Goal: Find specific page/section: Find specific page/section

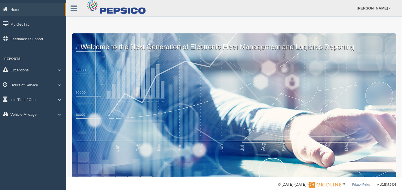
click at [28, 86] on link "Hours of Service" at bounding box center [33, 84] width 66 height 13
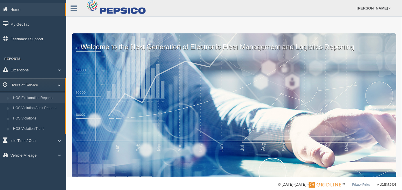
click at [33, 100] on link "HOS Explanation Reports" at bounding box center [37, 98] width 54 height 10
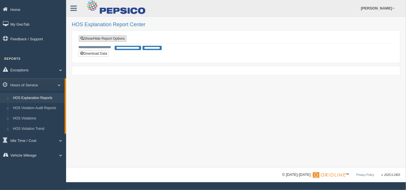
click at [111, 37] on link "Show/Hide Report Options" at bounding box center [103, 38] width 48 height 6
